Goal: Task Accomplishment & Management: Use online tool/utility

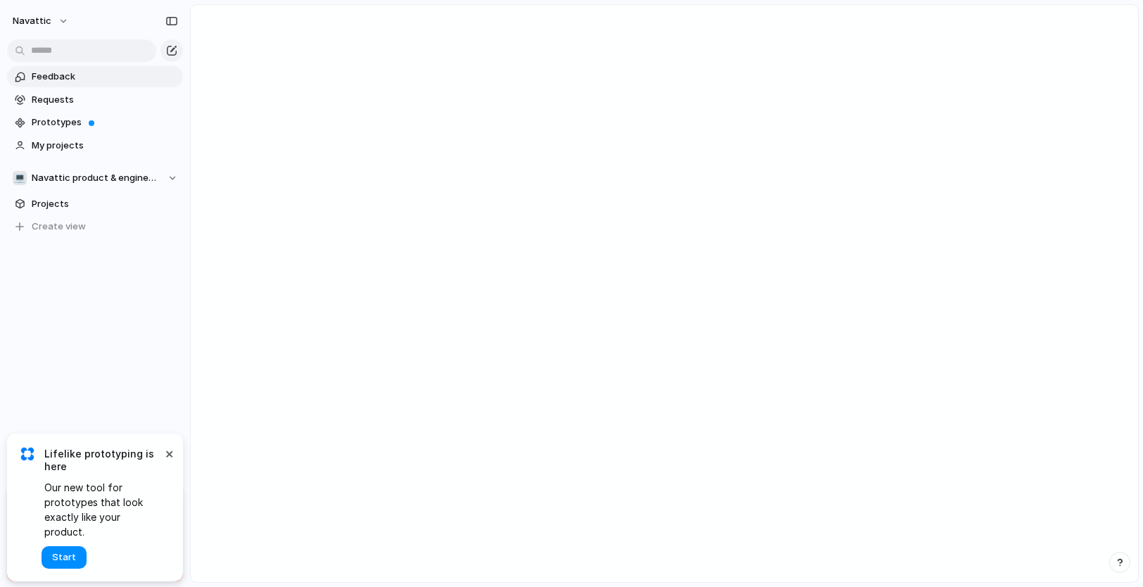
click at [56, 84] on link "Feedback" at bounding box center [95, 76] width 176 height 21
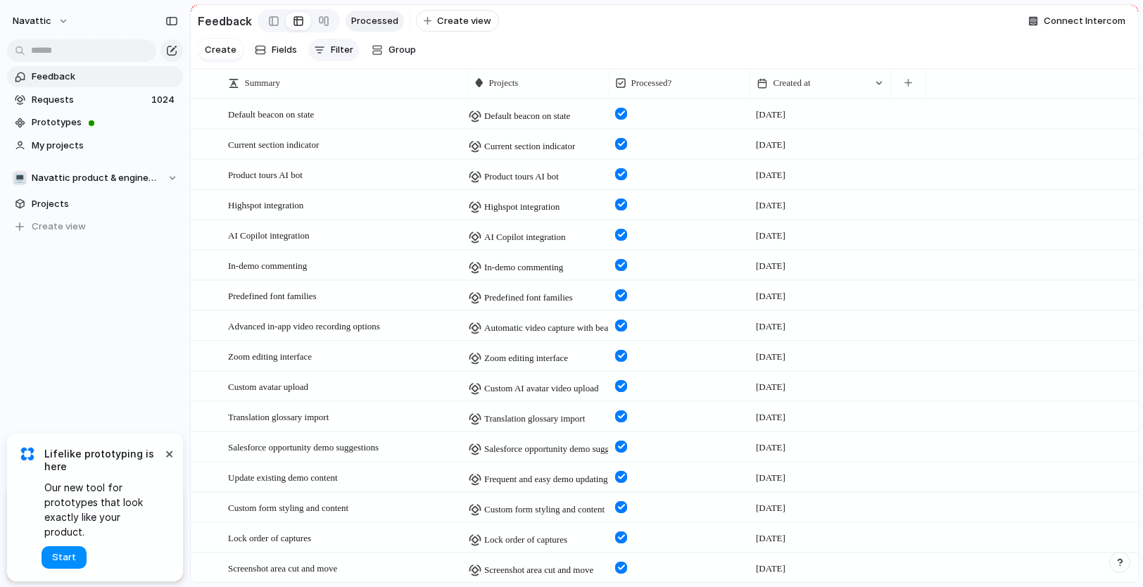
click at [340, 51] on span "Filter" at bounding box center [342, 50] width 23 height 14
click at [597, 25] on div "Summary Text Commentary Person Company Processed? Created by Created at" at bounding box center [571, 293] width 1143 height 587
click at [170, 462] on button "×" at bounding box center [168, 453] width 17 height 17
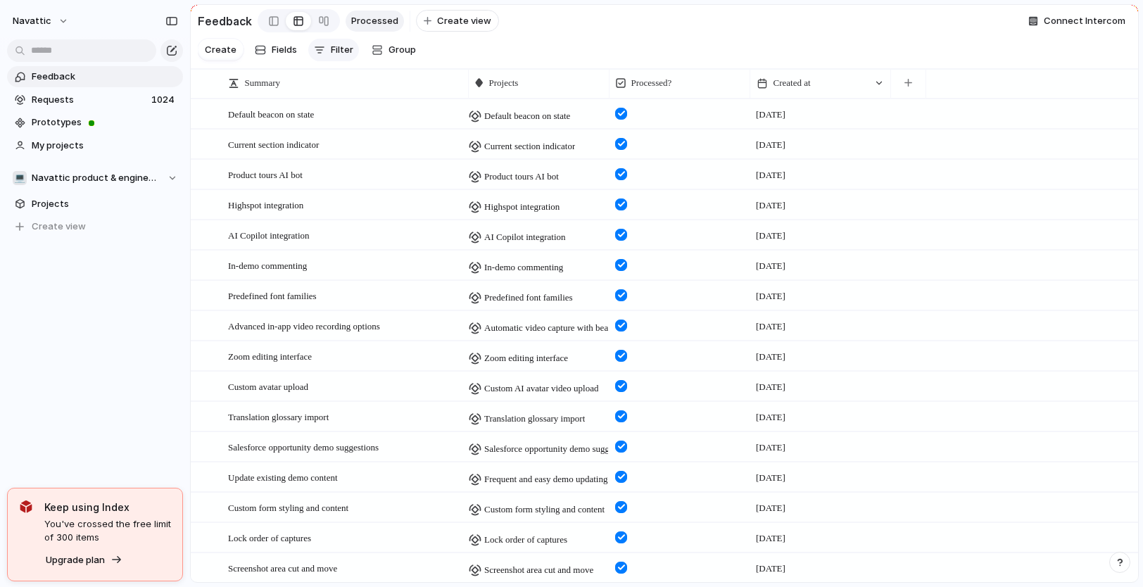
click at [343, 46] on span "Filter" at bounding box center [342, 50] width 23 height 14
type input "*"
click at [529, 31] on div "Summary Text Commentary Person Company Processed? Created by Created at" at bounding box center [571, 293] width 1143 height 587
